Goal: Transaction & Acquisition: Purchase product/service

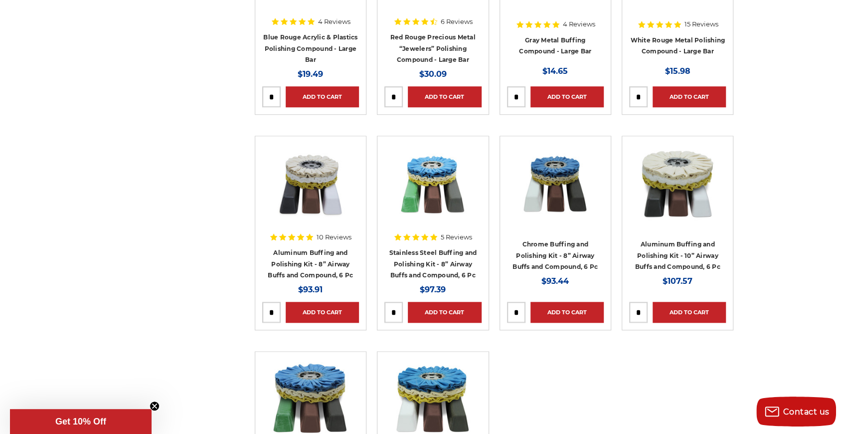
scroll to position [532, 0]
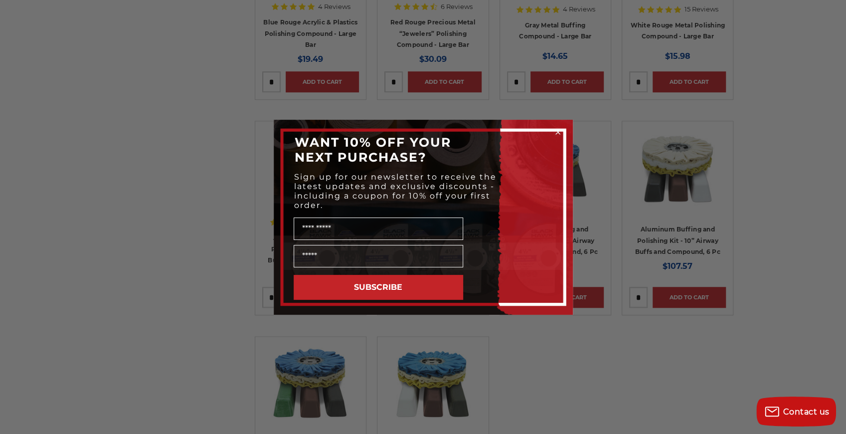
click at [558, 131] on icon "Close dialog" at bounding box center [558, 132] width 4 height 4
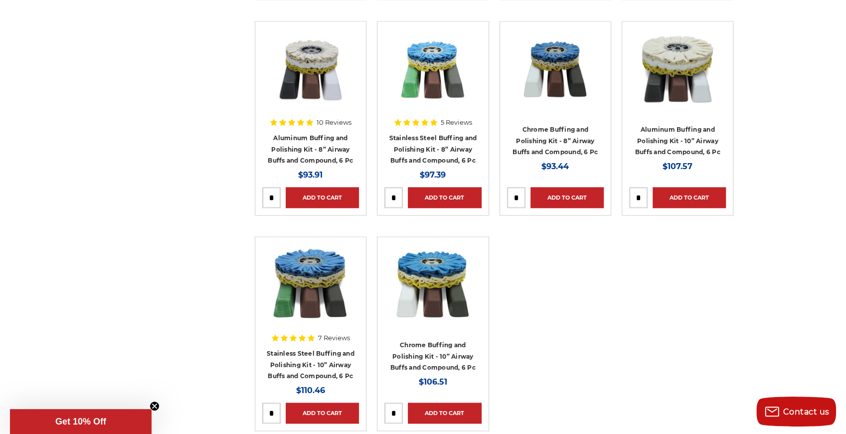
scroll to position [631, 0]
click at [681, 137] on link "Aluminum Buffing and Polishing Kit - 10” Airway Buffs and Compound, 6 Pc" at bounding box center [677, 141] width 85 height 30
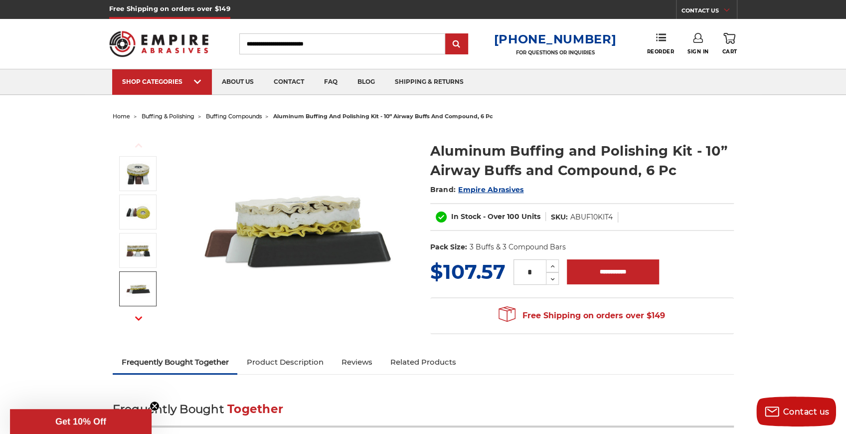
click at [136, 317] on use "button" at bounding box center [138, 318] width 7 height 4
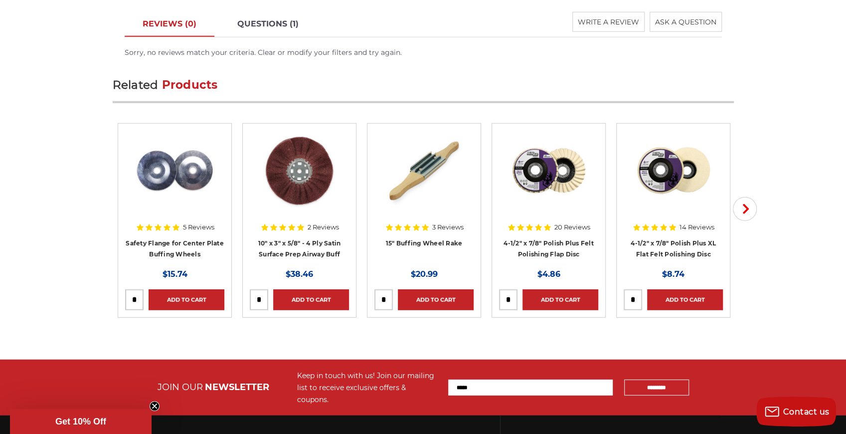
scroll to position [1696, 0]
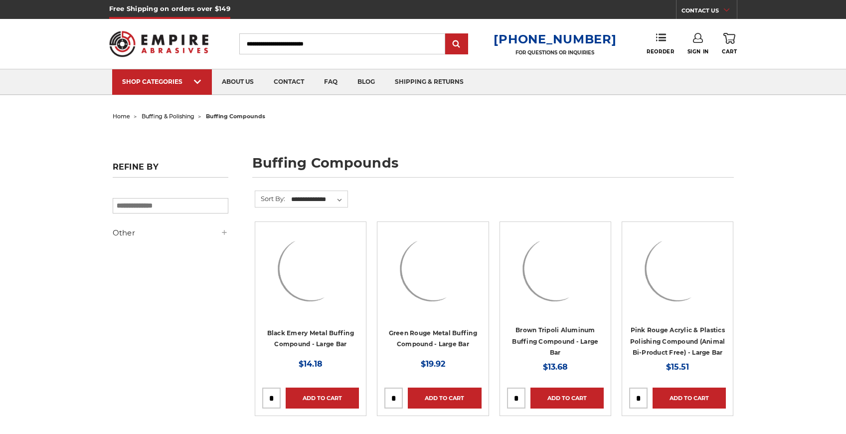
scroll to position [631, 0]
